Goal: Transaction & Acquisition: Purchase product/service

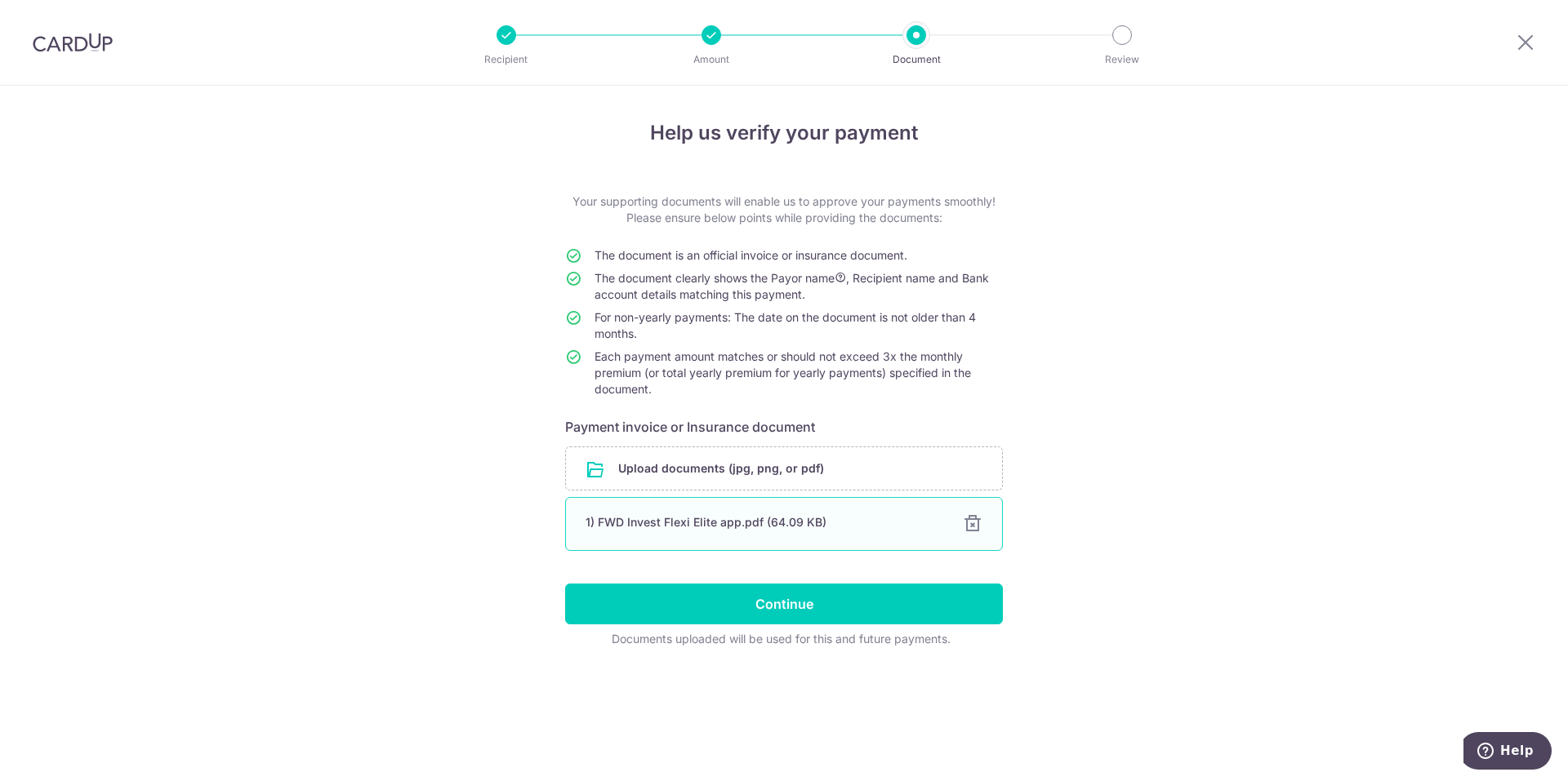
click at [969, 528] on div at bounding box center [973, 524] width 20 height 20
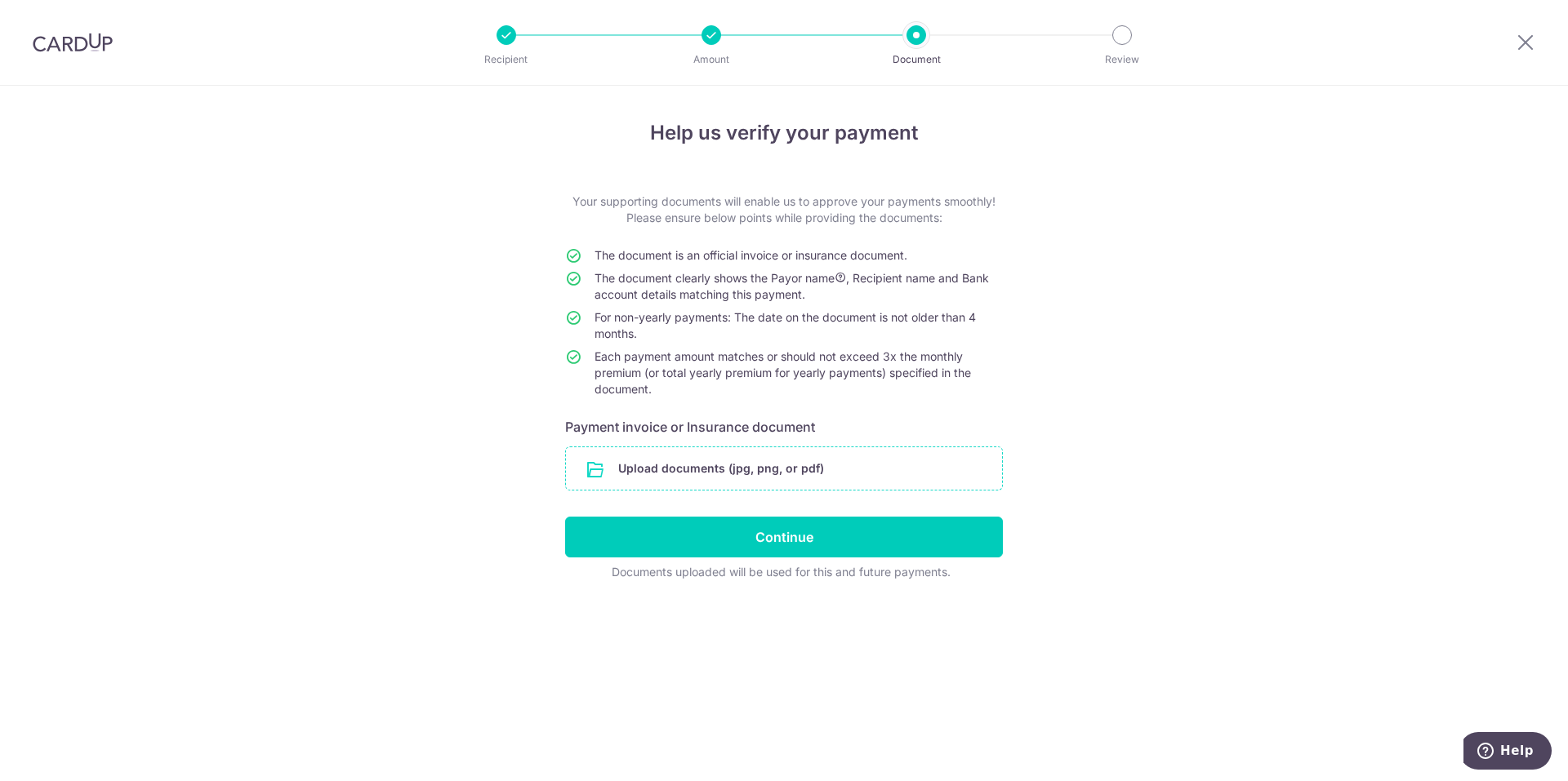
click at [764, 466] on input "file" at bounding box center [784, 469] width 436 height 43
click at [683, 464] on input "file" at bounding box center [784, 469] width 436 height 43
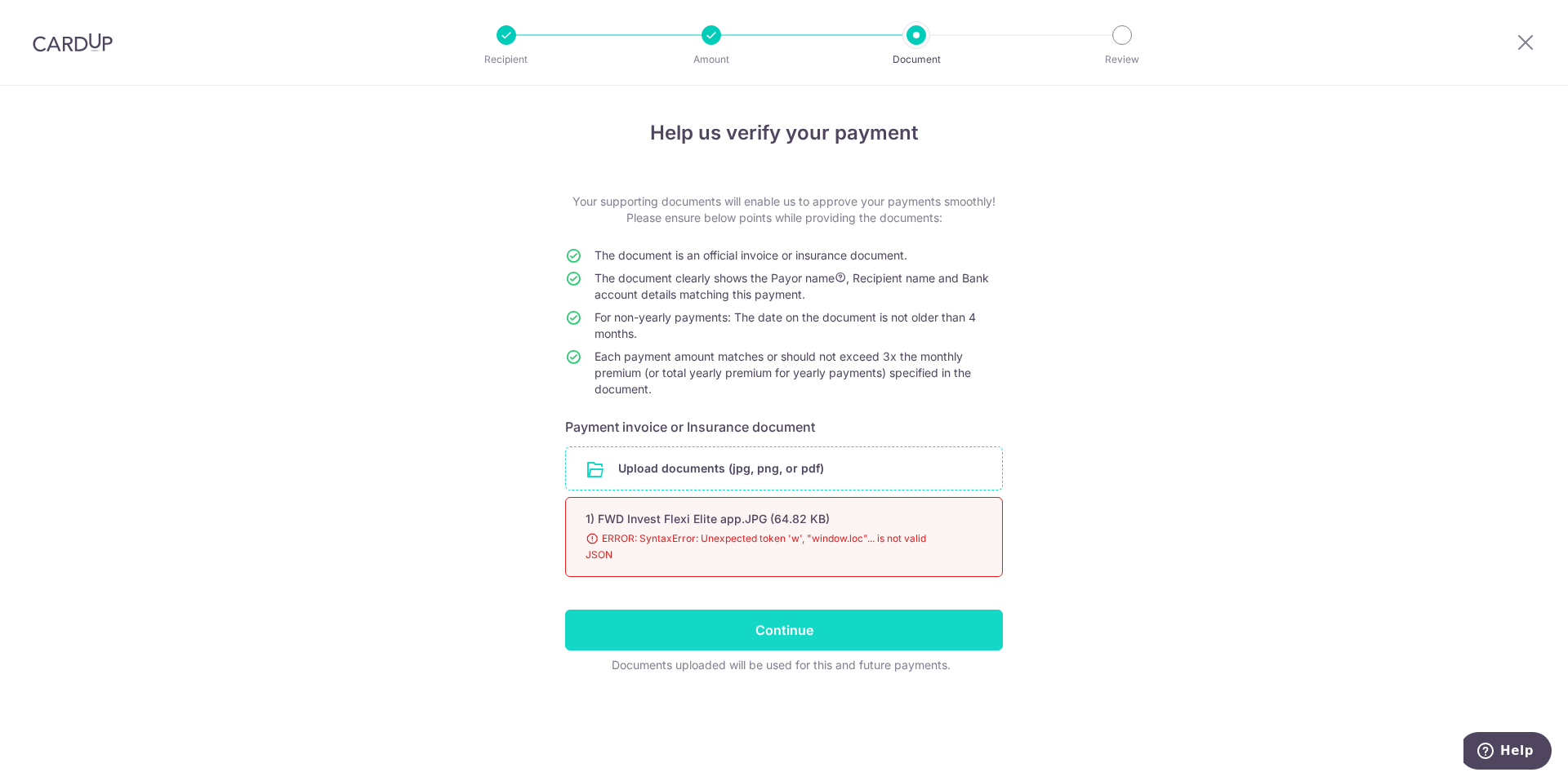
click at [851, 638] on input "Continue" at bounding box center [784, 630] width 438 height 41
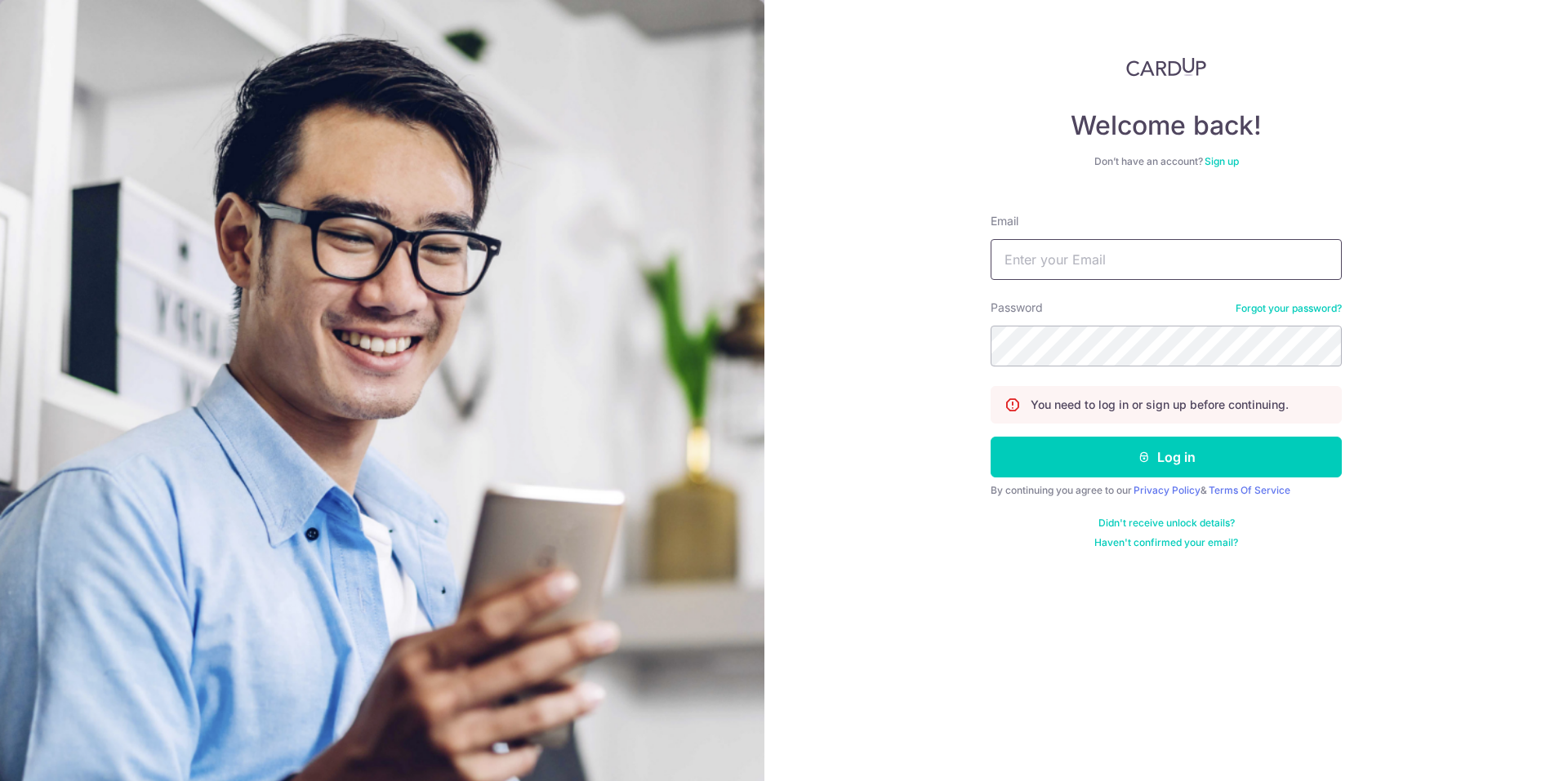
click at [1082, 275] on input "Email" at bounding box center [1166, 260] width 351 height 41
type input "[PERSON_NAME][EMAIL_ADDRESS][DOMAIN_NAME]"
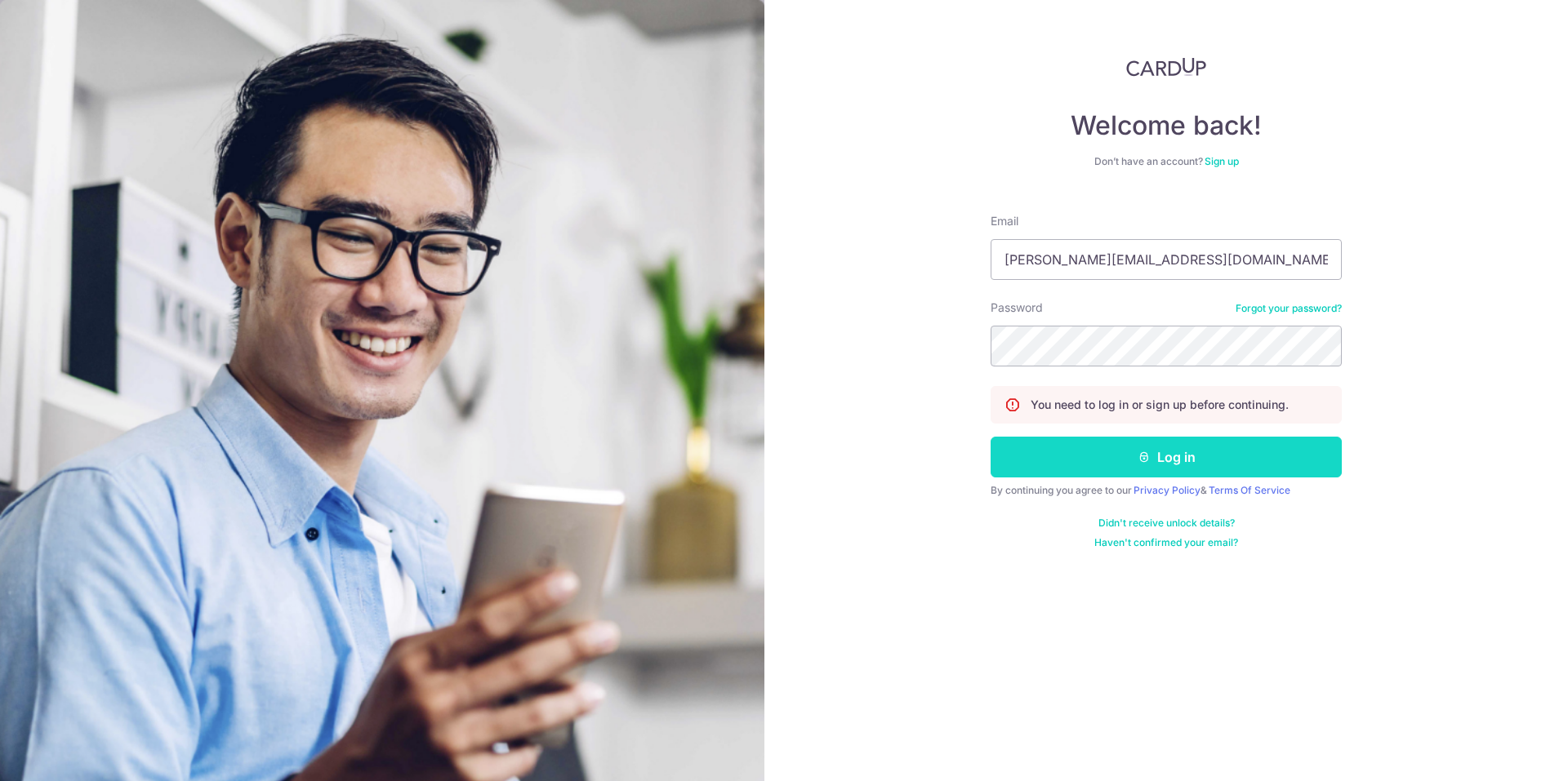
click at [1141, 457] on icon "submit" at bounding box center [1144, 457] width 13 height 13
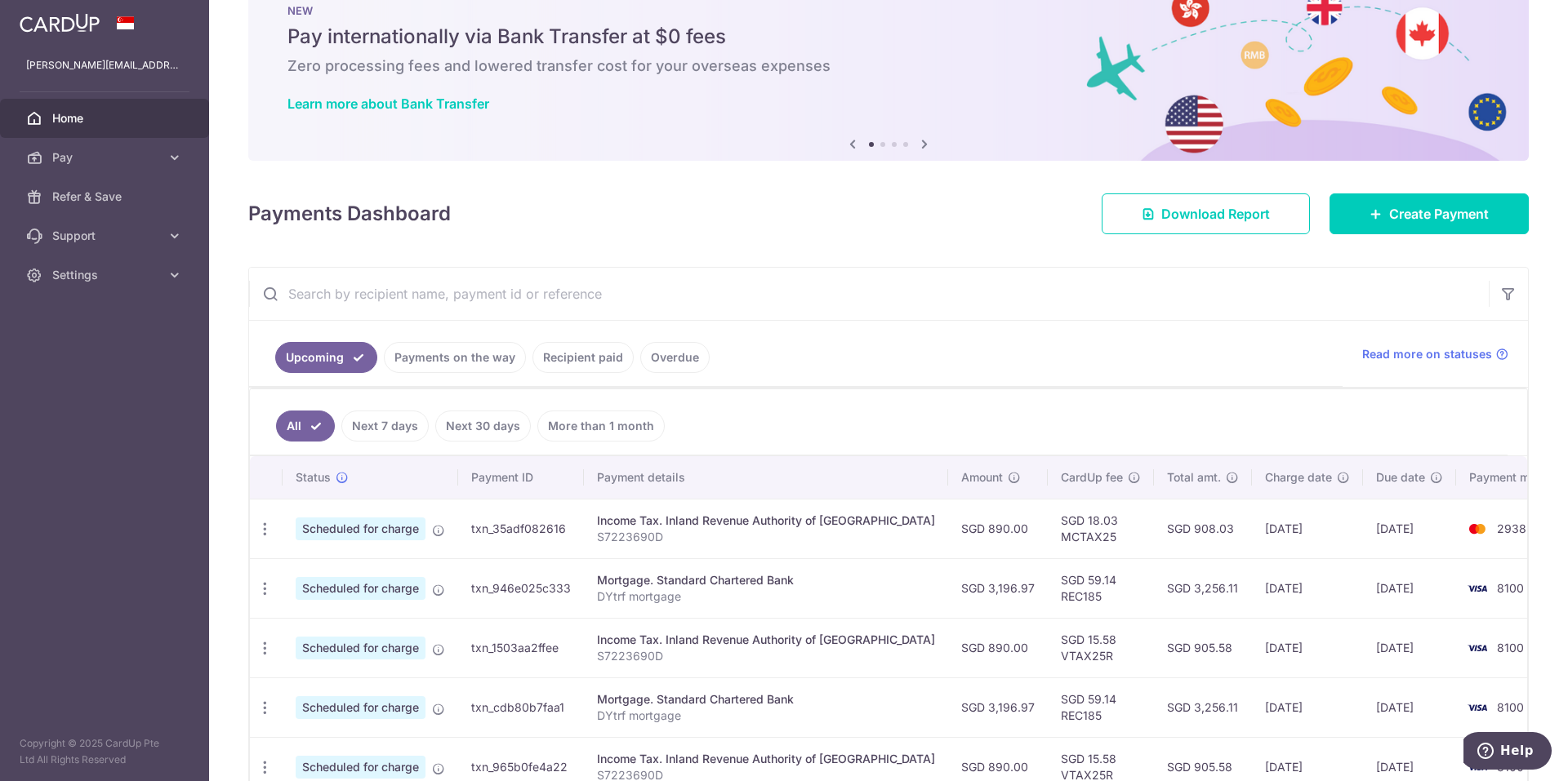
scroll to position [32, 0]
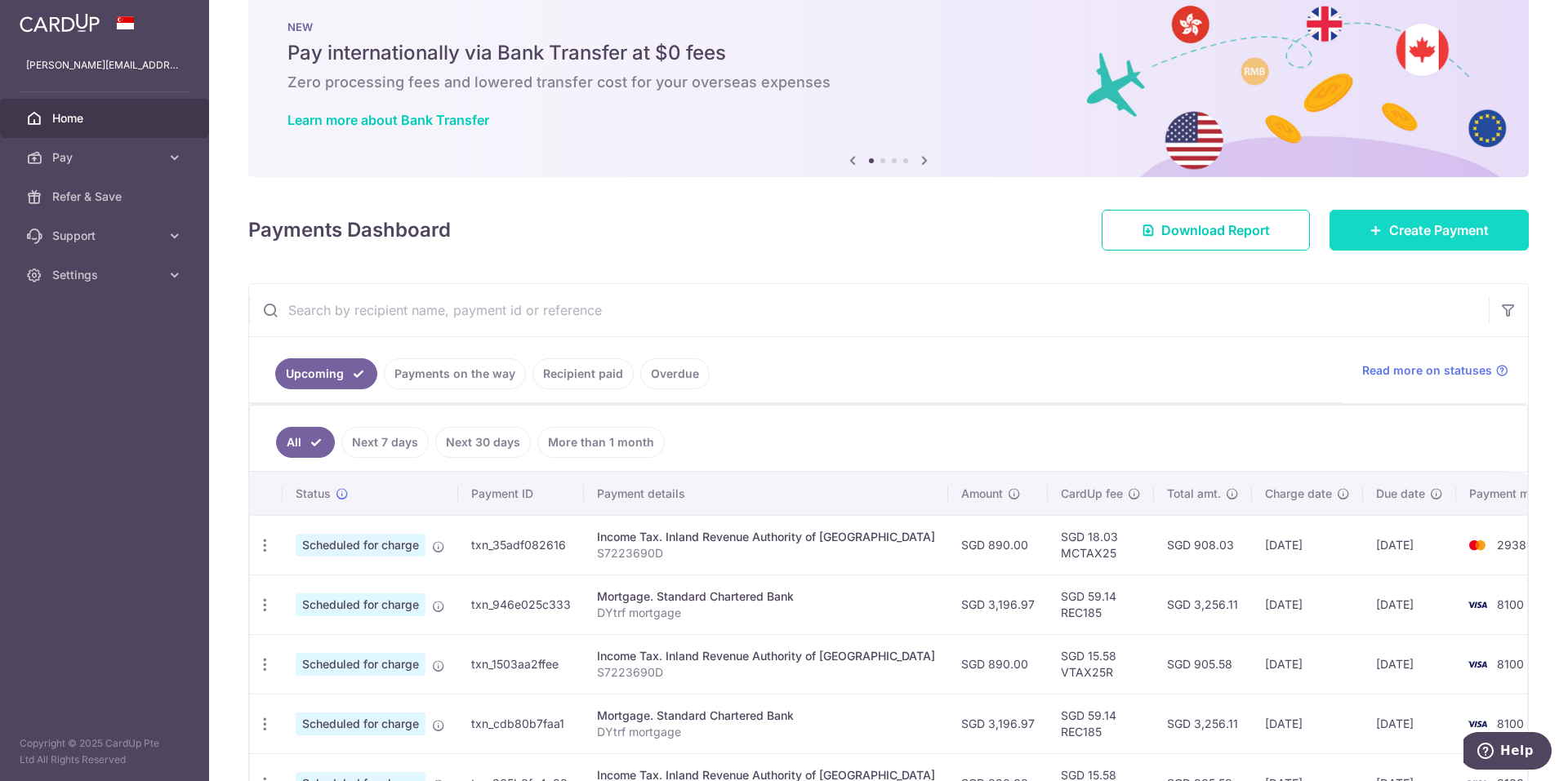
click at [1393, 231] on span "Create Payment" at bounding box center [1439, 230] width 99 height 20
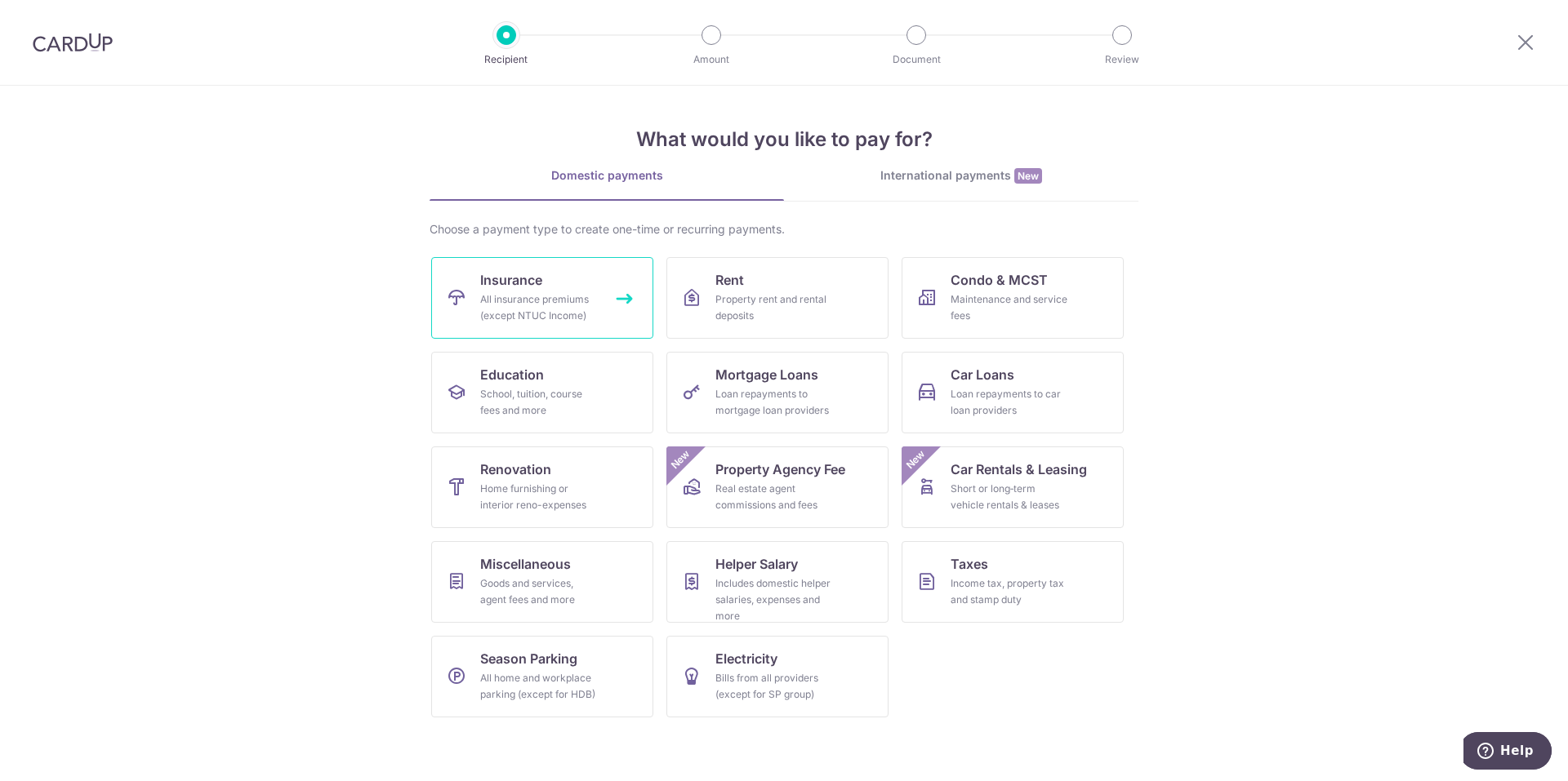
click at [568, 309] on div "All insurance premiums (except NTUC Income)" at bounding box center [538, 308] width 118 height 33
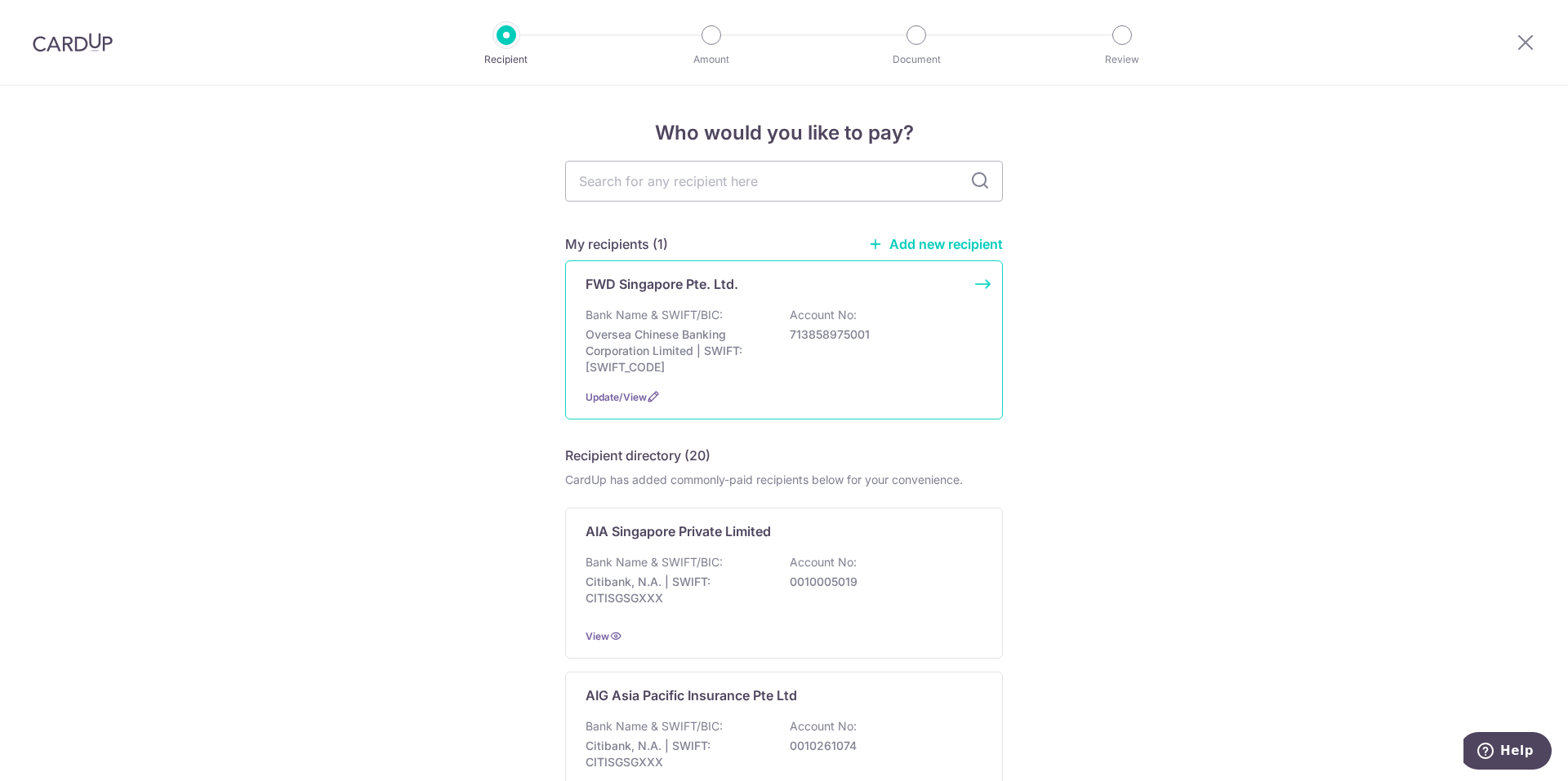
click at [623, 289] on p "FWD Singapore Pte. Ltd." at bounding box center [662, 284] width 153 height 20
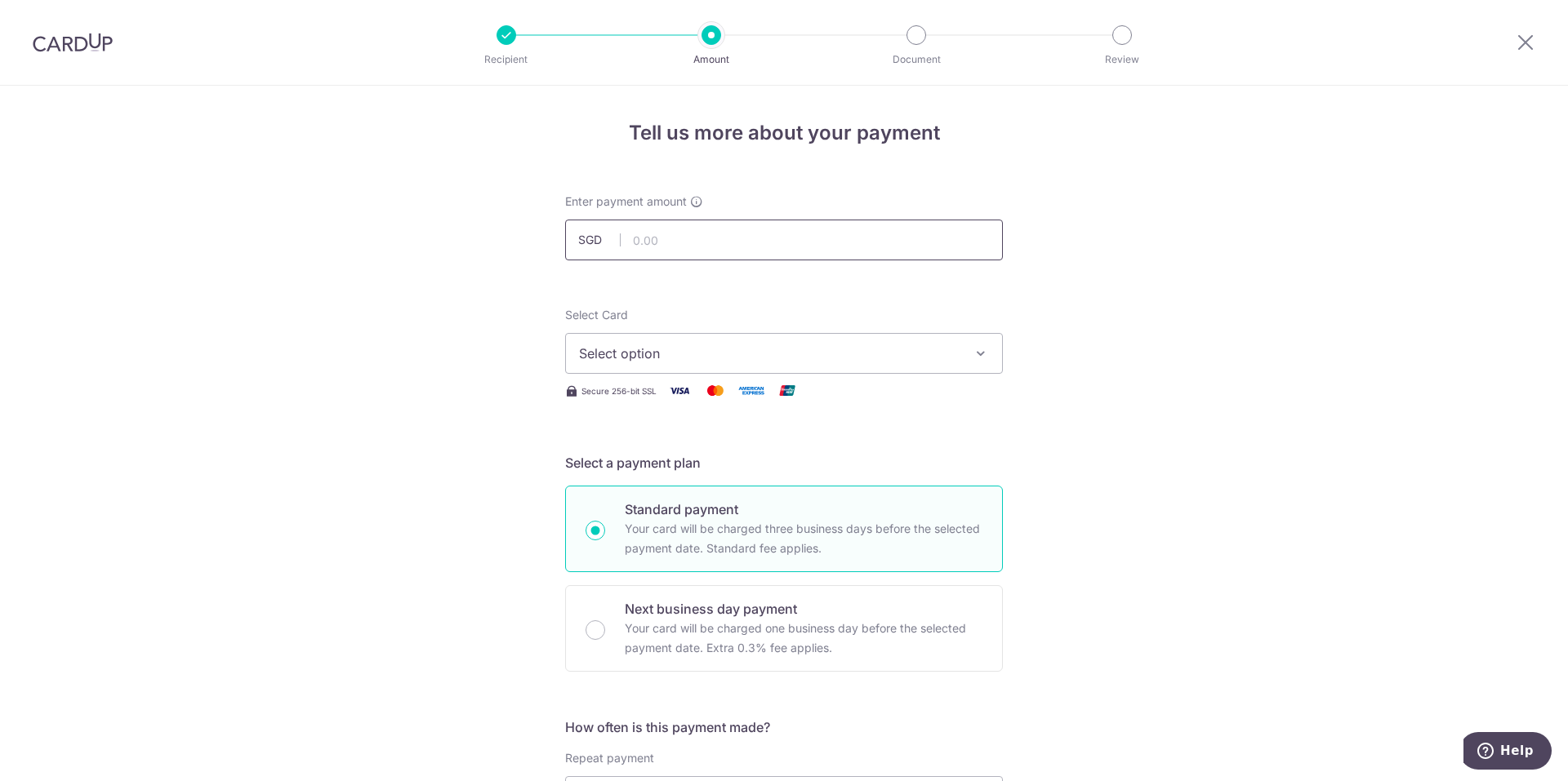
click at [696, 238] on input "text" at bounding box center [784, 240] width 438 height 41
type input "20,000.00"
click at [934, 307] on div "Select Card Select option Add credit card Your Cards **** 1001 **** 7916 **** 2…" at bounding box center [784, 340] width 438 height 67
click at [851, 350] on span "Select option" at bounding box center [769, 354] width 380 height 20
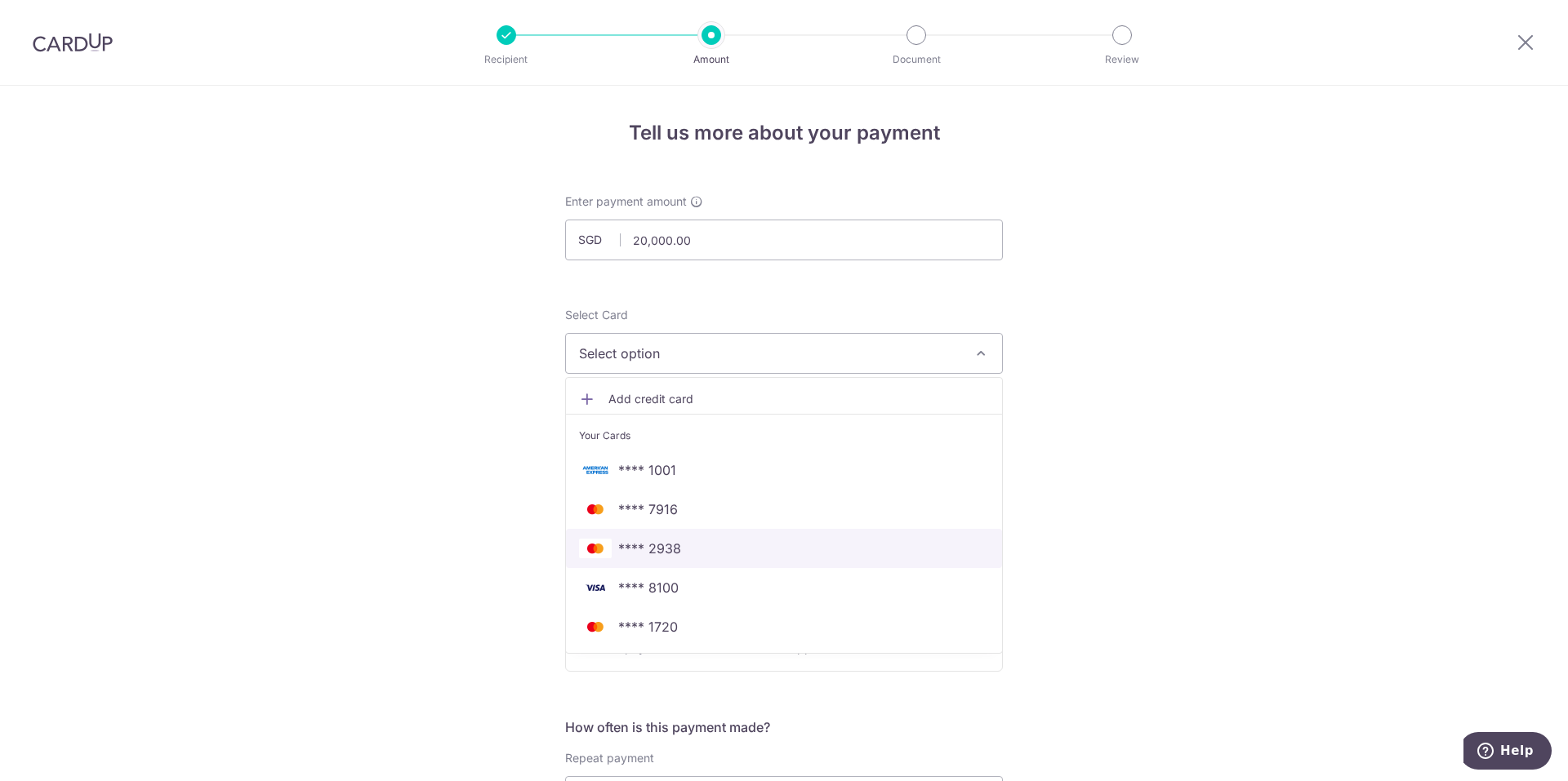
click at [695, 551] on span "**** 2938" at bounding box center [784, 549] width 410 height 20
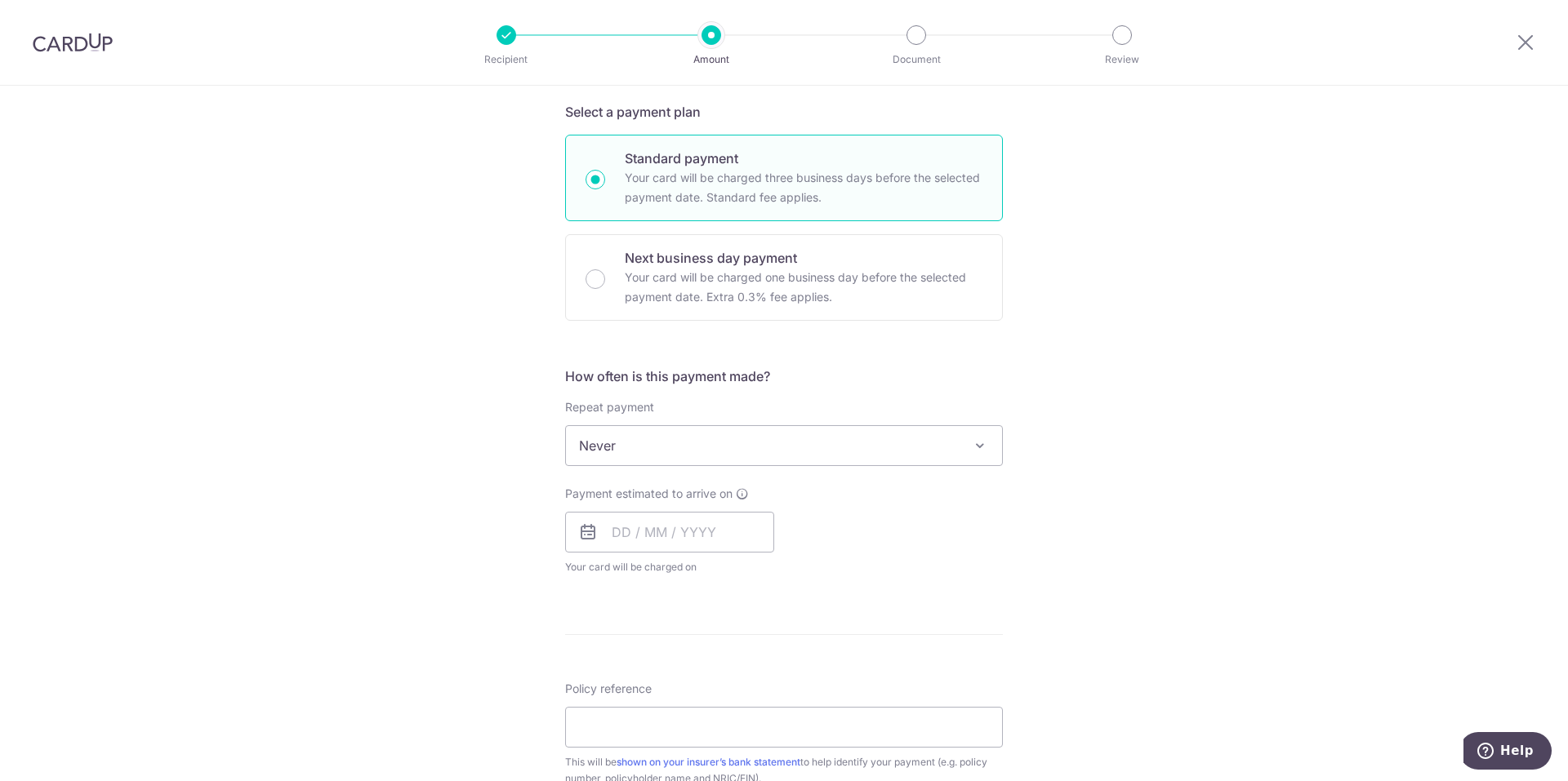
scroll to position [354, 0]
click at [649, 540] on input "text" at bounding box center [670, 530] width 209 height 41
click at [632, 671] on link "6" at bounding box center [631, 677] width 26 height 26
type input "06/10/2025"
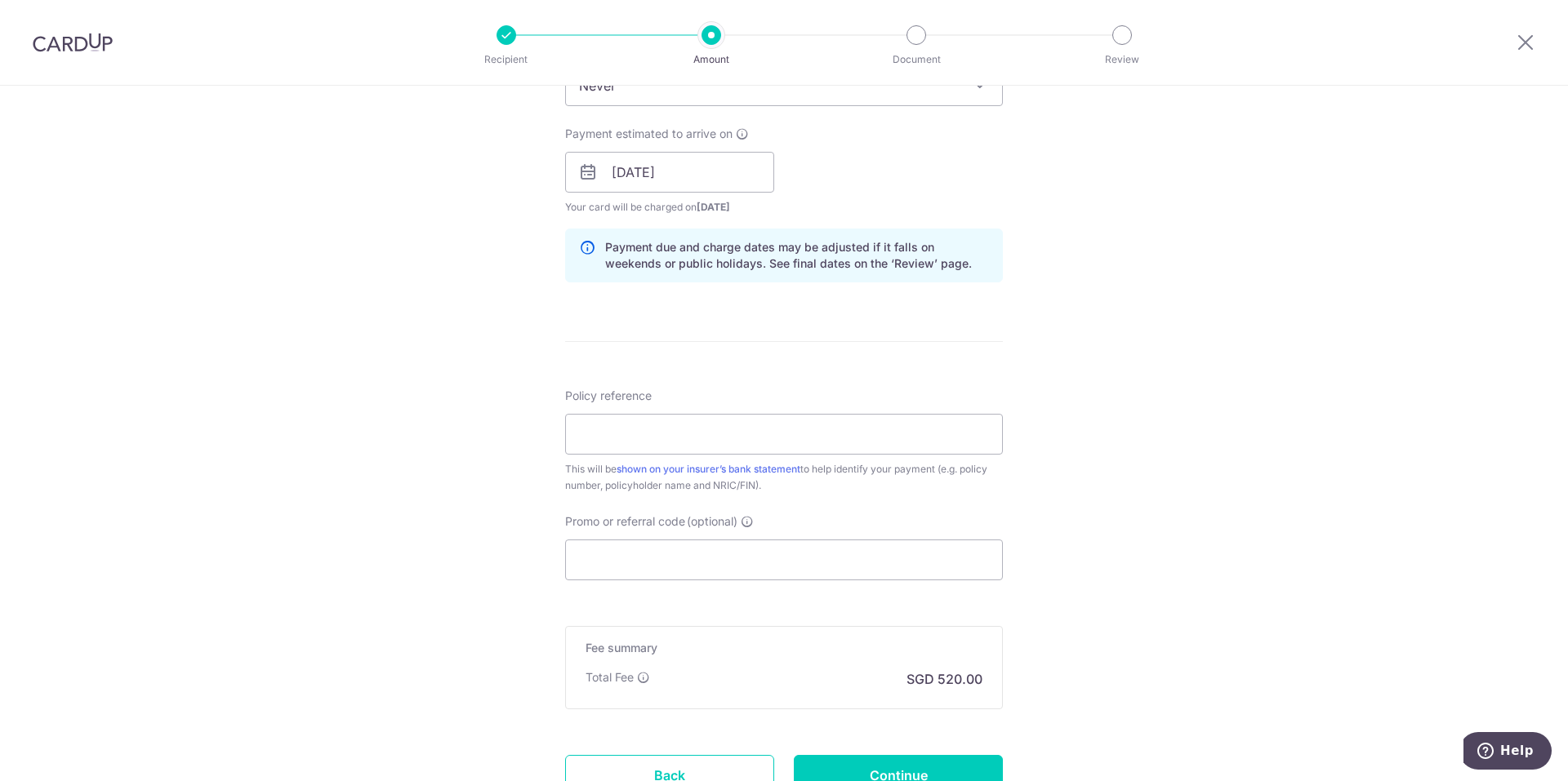
scroll to position [716, 0]
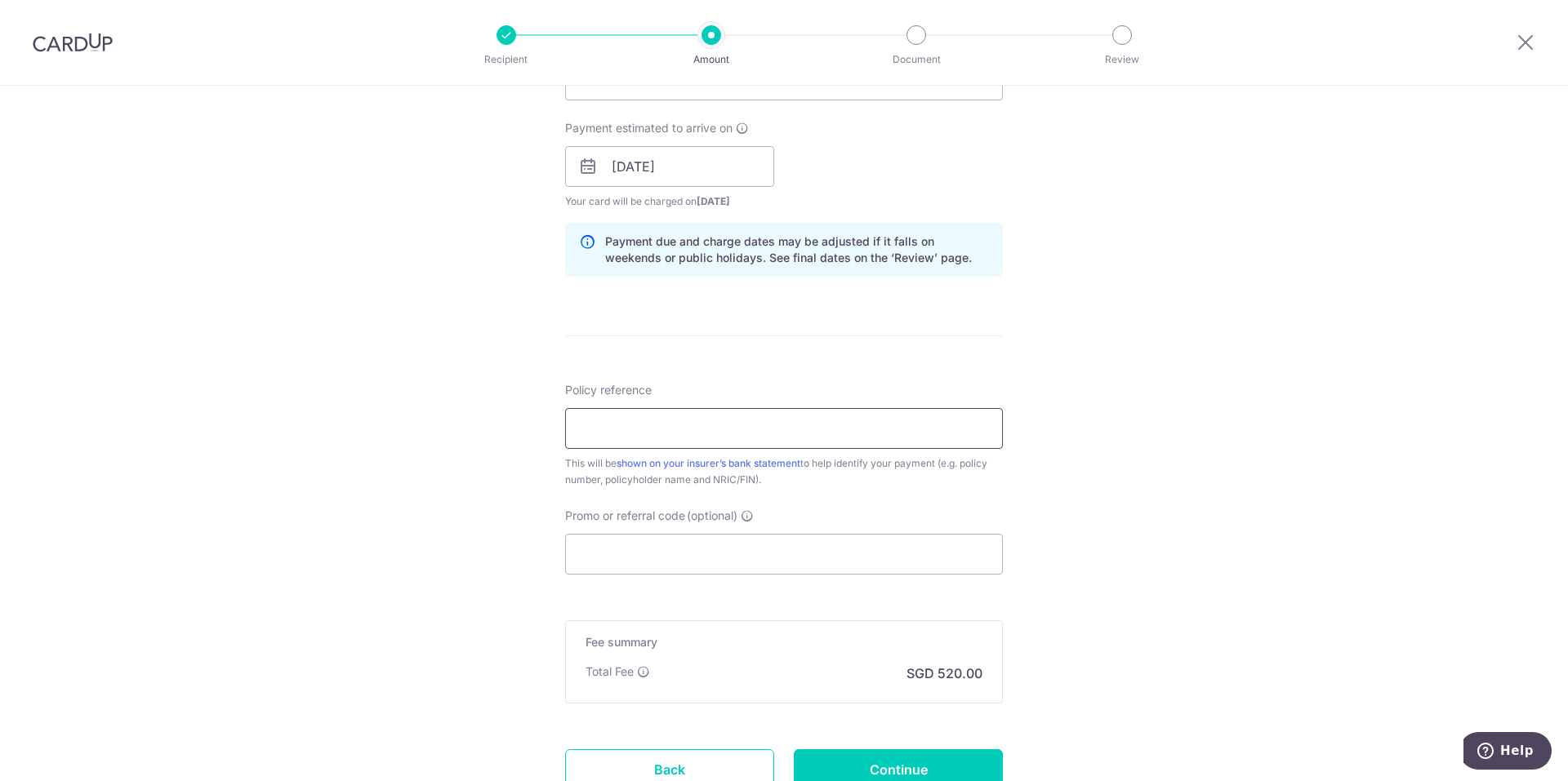
click at [735, 430] on input "Policy reference" at bounding box center [784, 428] width 438 height 41
type input "80589787"
click at [698, 551] on input "Promo or referral code (optional)" at bounding box center [784, 554] width 438 height 41
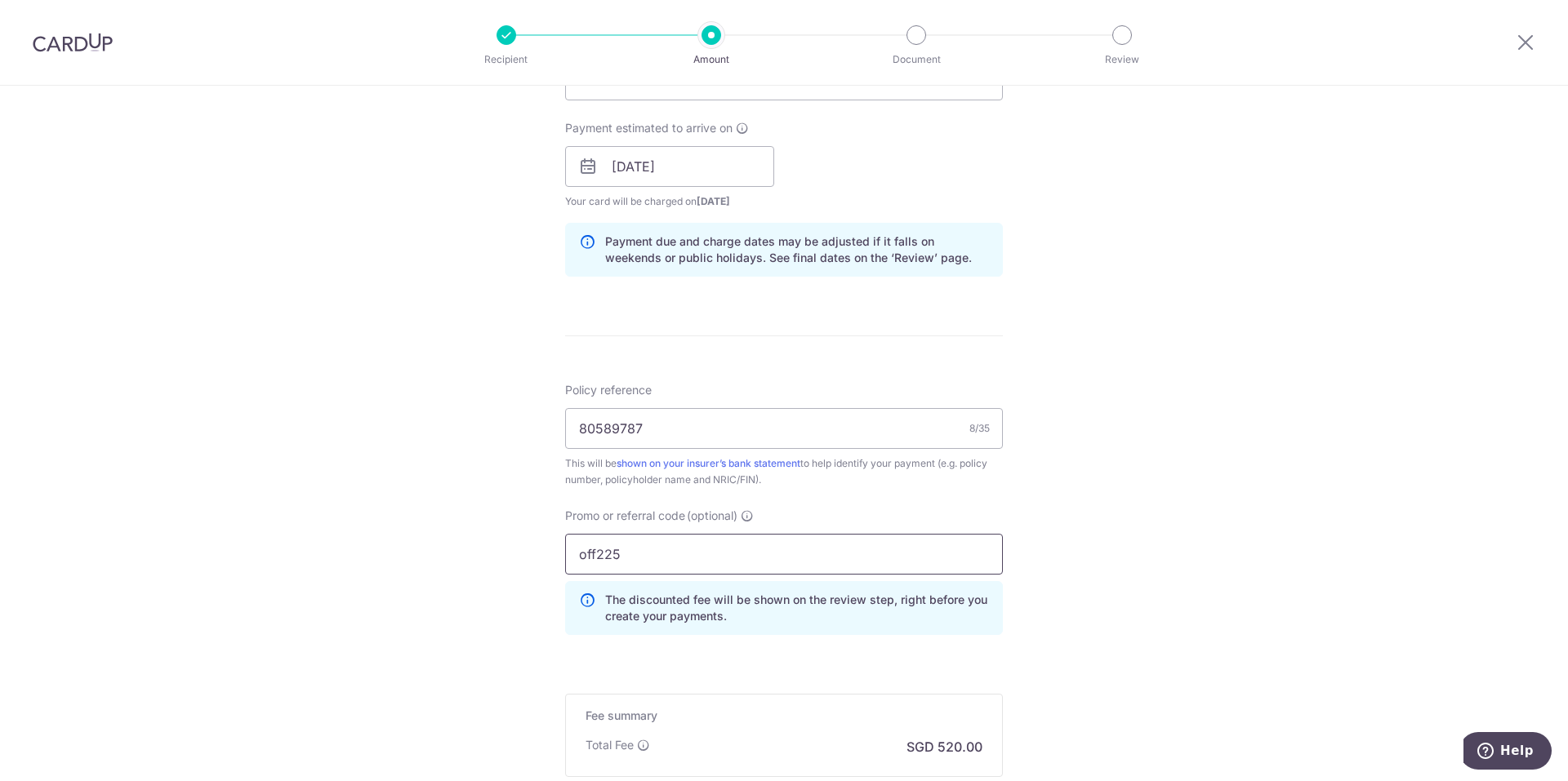
type input "off225"
click at [1110, 564] on div "Tell us more about your payment Enter payment amount SGD 20,000.00 20000.00 Sel…" at bounding box center [784, 177] width 1568 height 1617
click at [1323, 269] on div "Tell us more about your payment Enter payment amount SGD 20,000.00 20000.00 Sel…" at bounding box center [784, 177] width 1568 height 1617
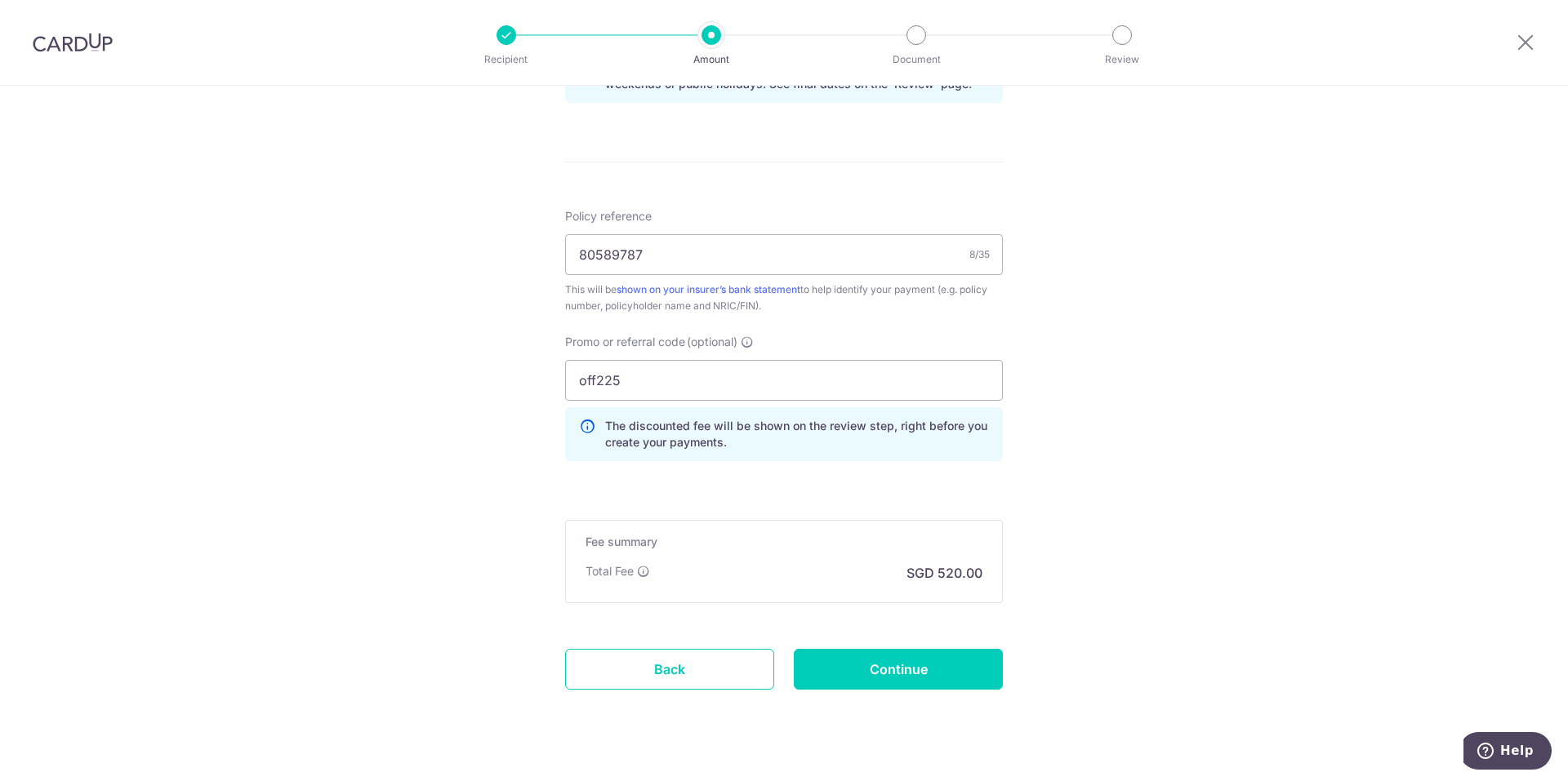
scroll to position [922, 0]
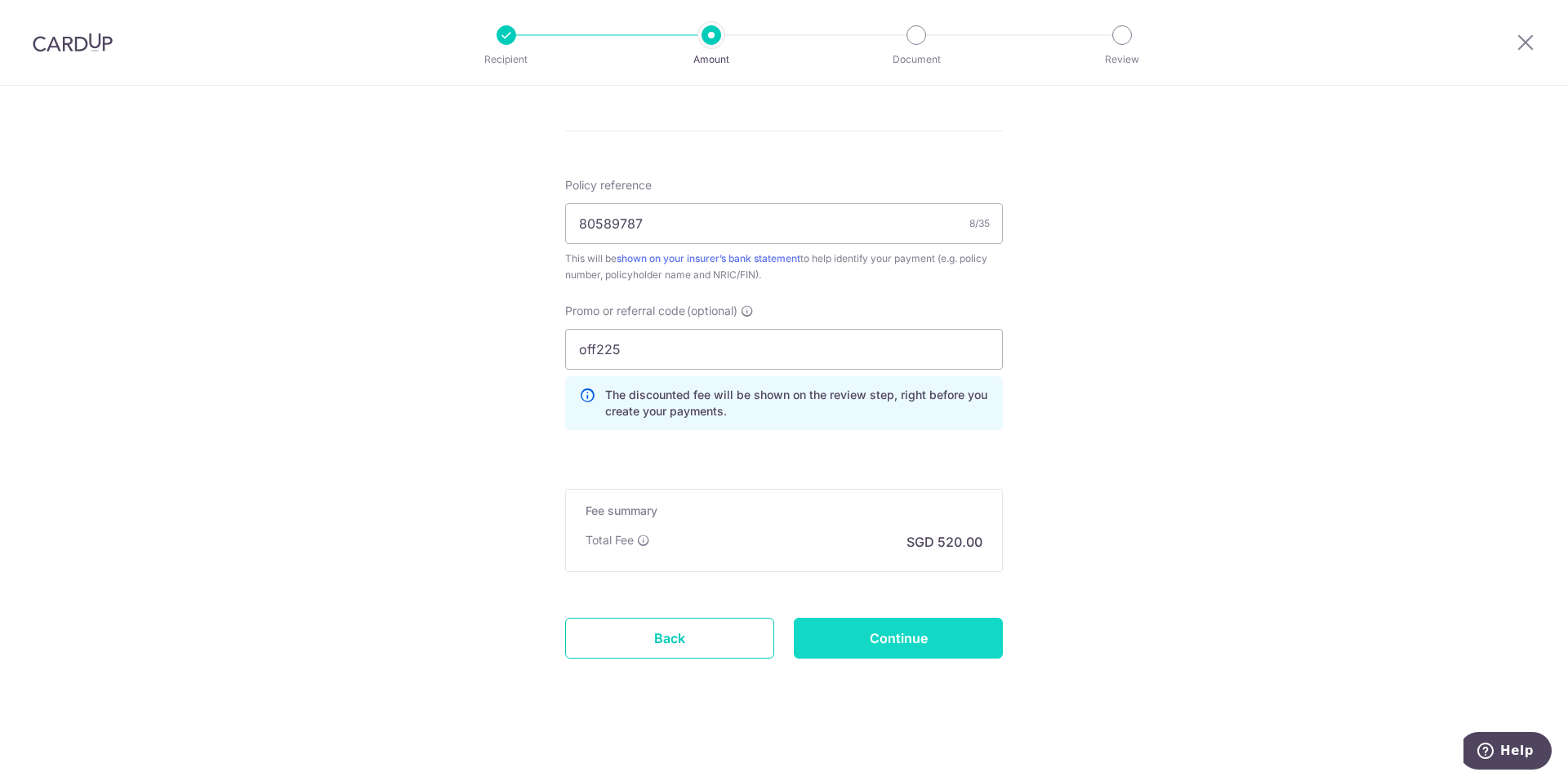
click at [895, 633] on input "Continue" at bounding box center [898, 638] width 209 height 41
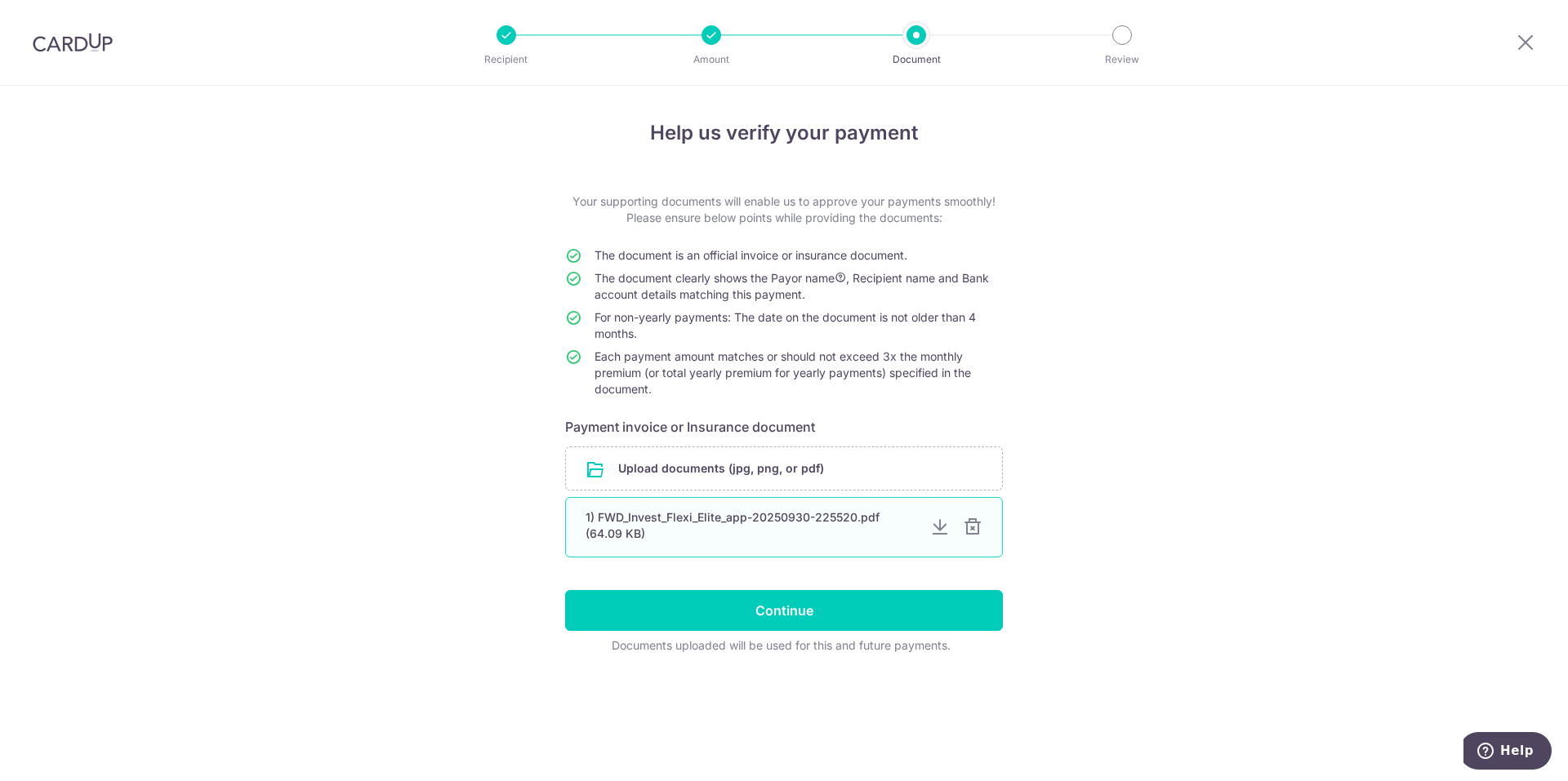
click at [979, 527] on div at bounding box center [973, 527] width 20 height 20
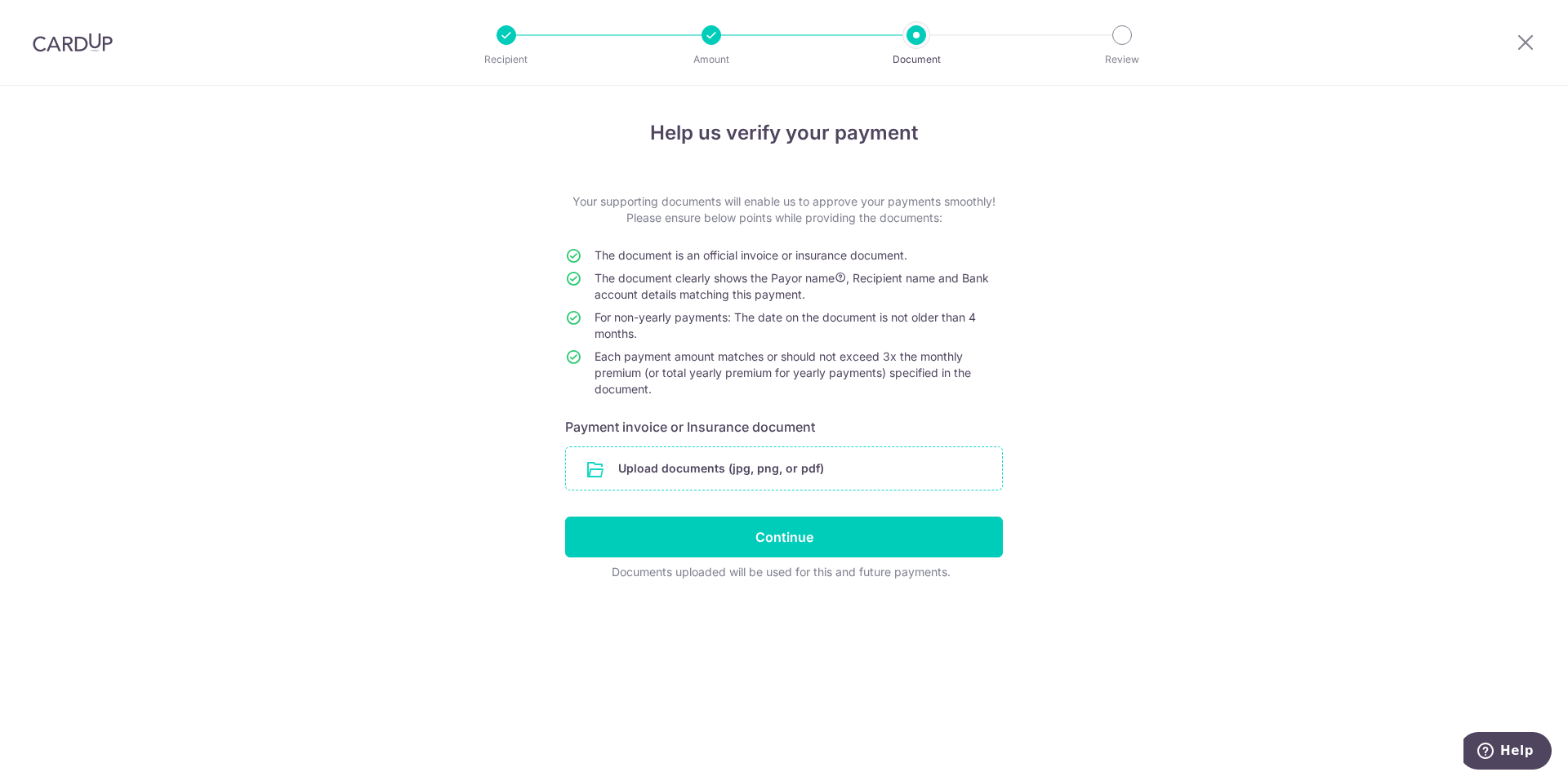
click at [884, 461] on input "file" at bounding box center [784, 469] width 436 height 43
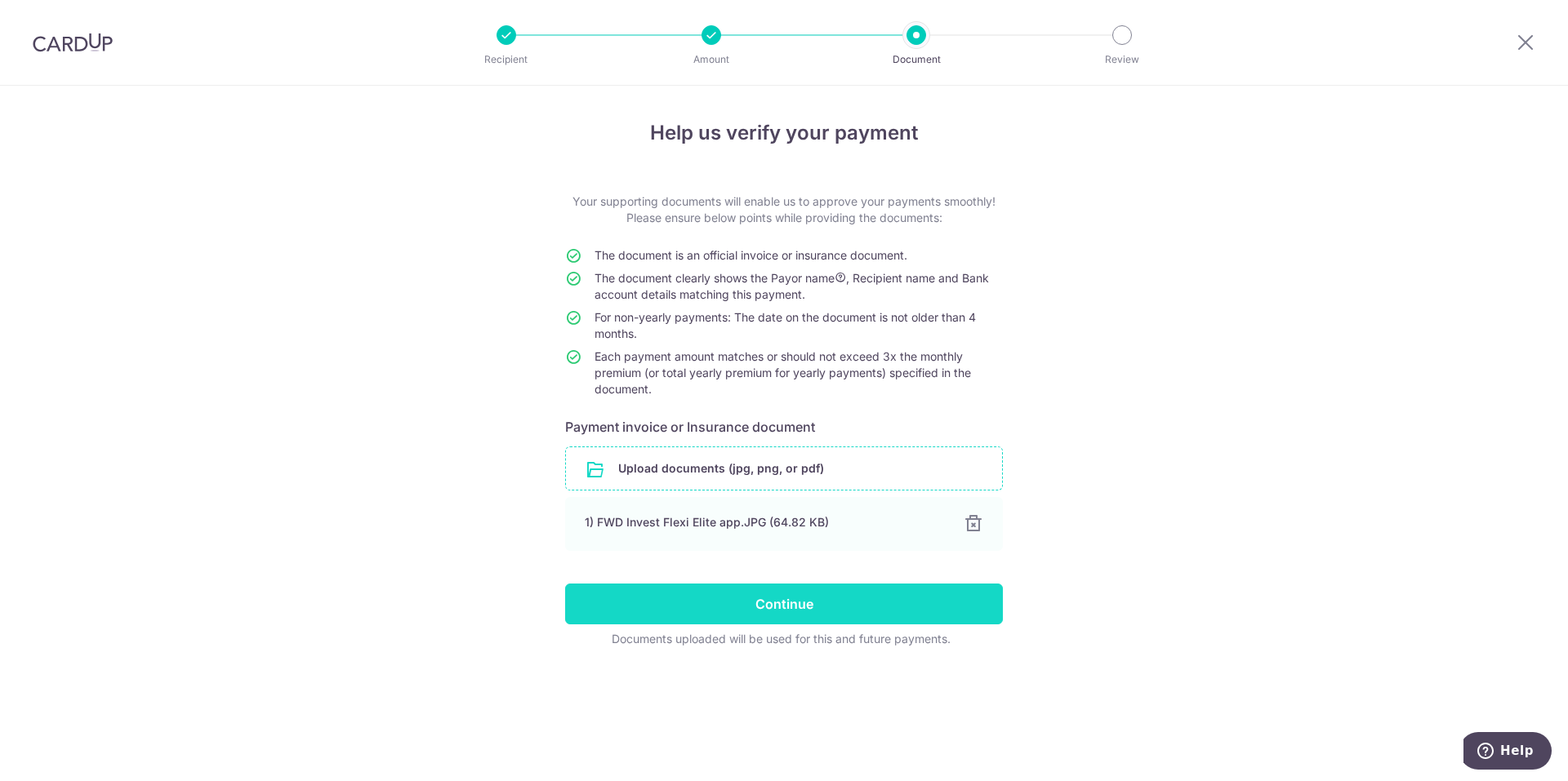
click at [764, 603] on input "Continue" at bounding box center [784, 604] width 438 height 41
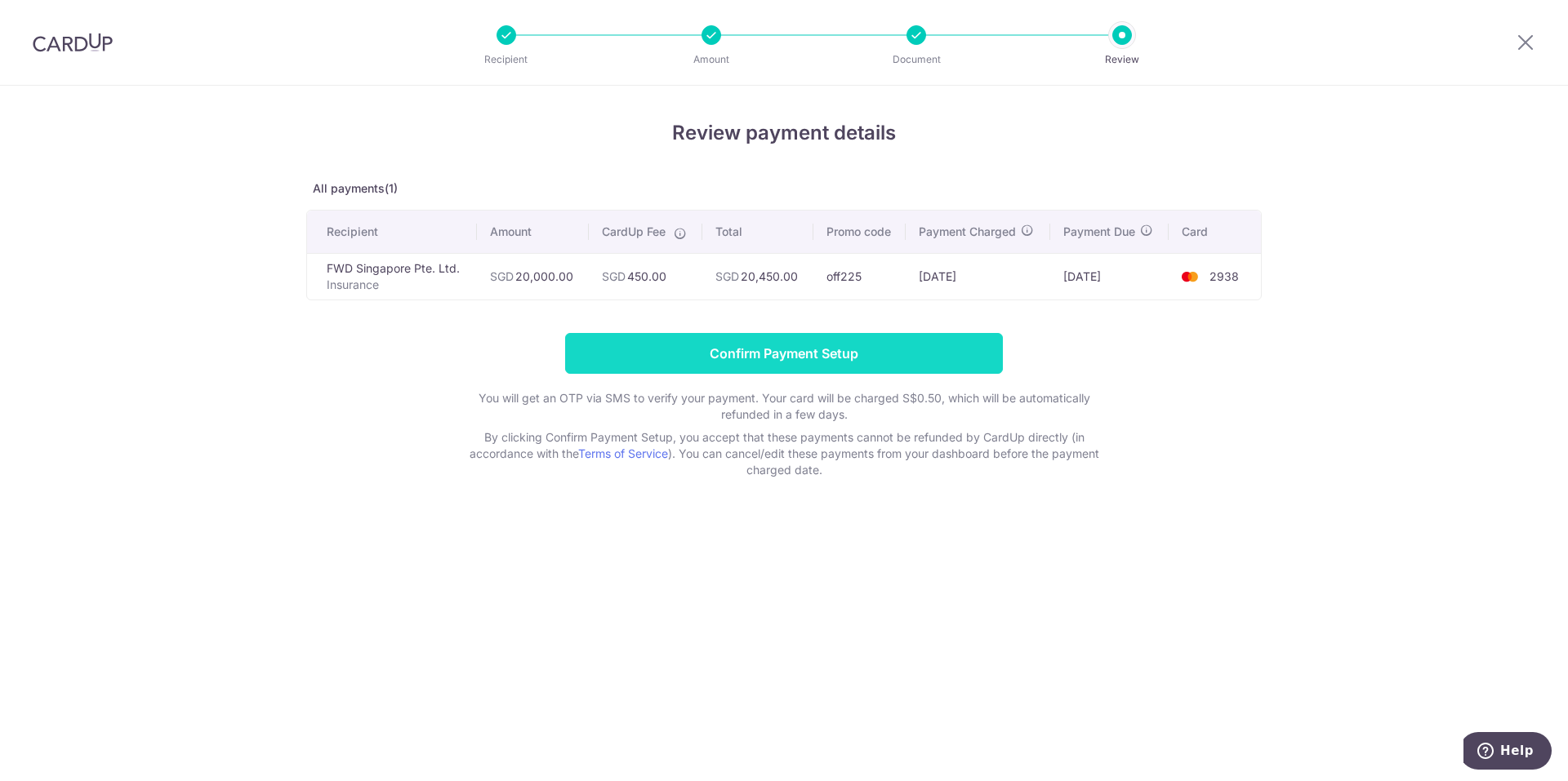
click at [790, 354] on input "Confirm Payment Setup" at bounding box center [784, 354] width 438 height 41
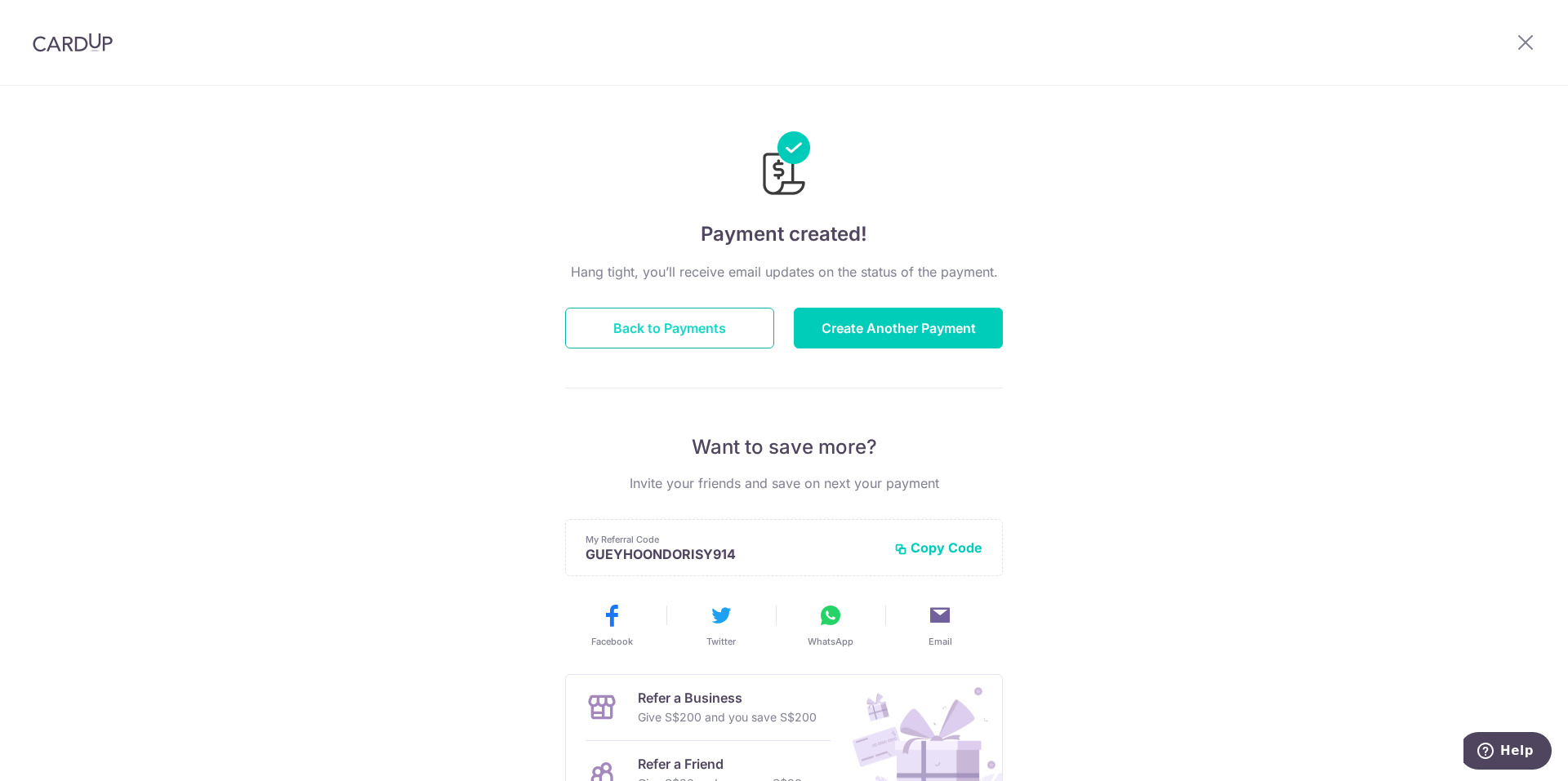
click at [687, 318] on button "Back to Payments" at bounding box center [670, 328] width 209 height 41
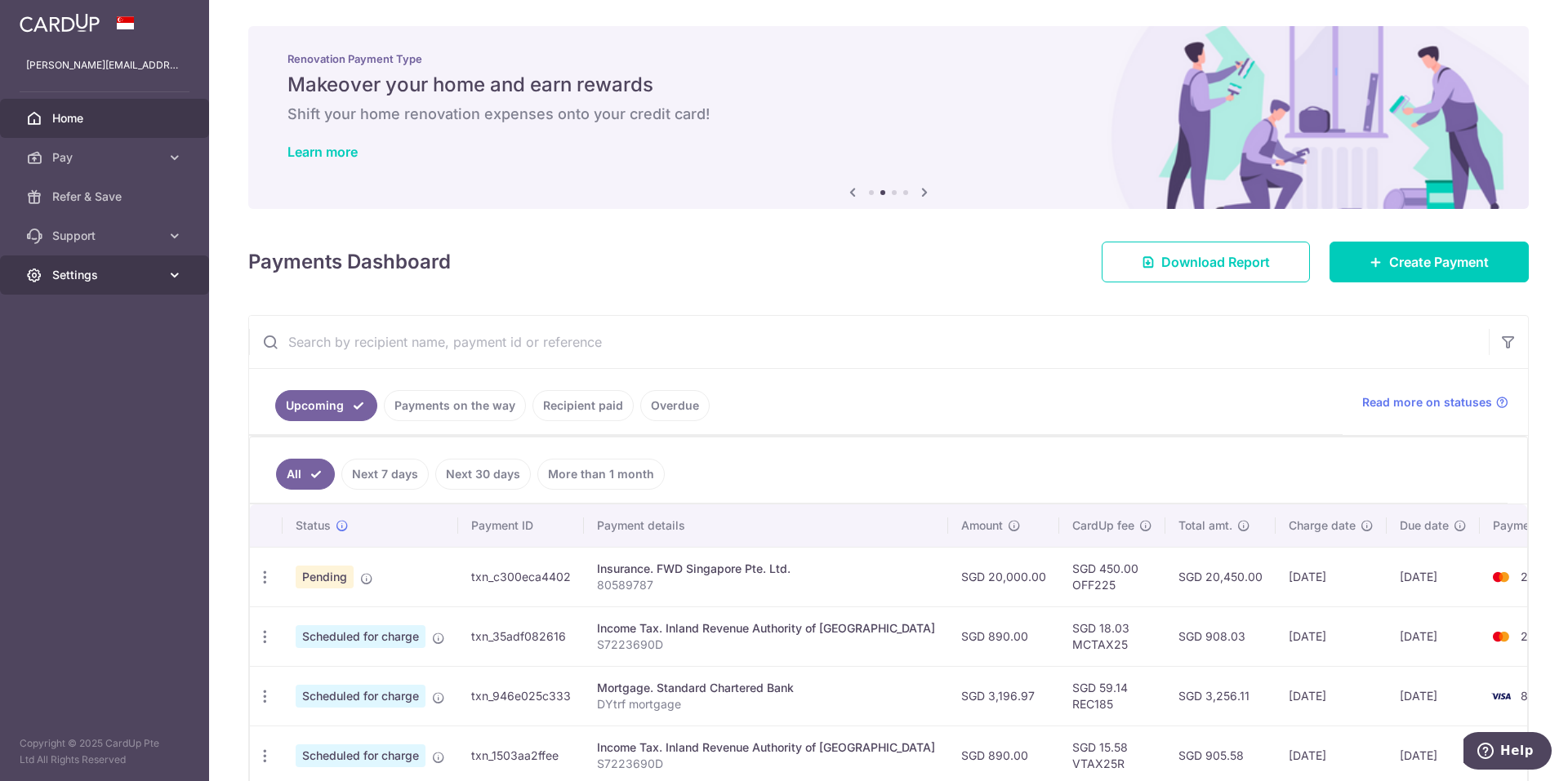
click at [74, 277] on span "Settings" at bounding box center [106, 275] width 108 height 16
click at [74, 234] on span "Support" at bounding box center [106, 236] width 108 height 16
click at [66, 310] on span "Contact Us" at bounding box center [106, 314] width 108 height 16
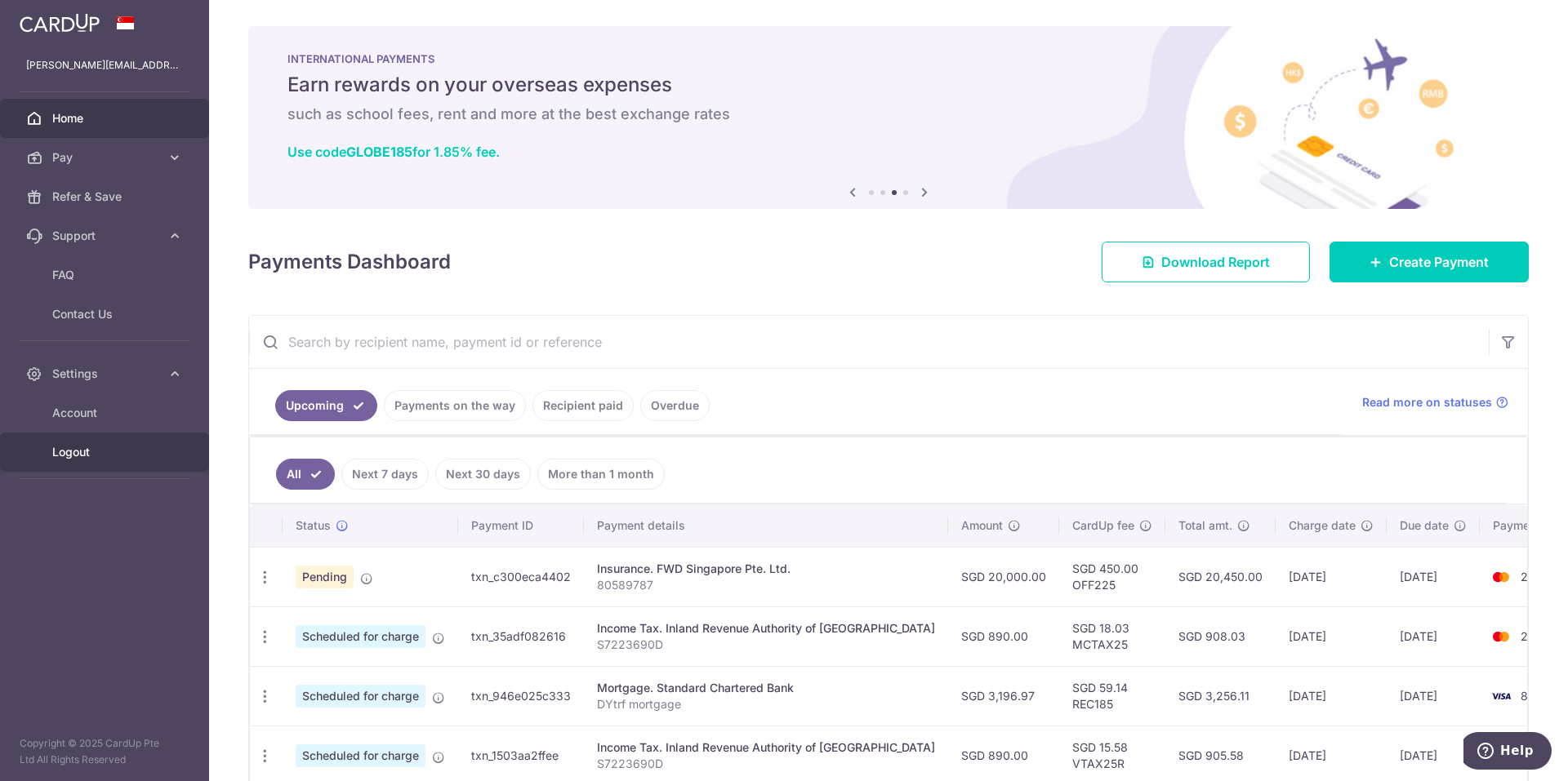
click at [86, 447] on span "Logout" at bounding box center [106, 452] width 108 height 16
